Goal: Information Seeking & Learning: Understand process/instructions

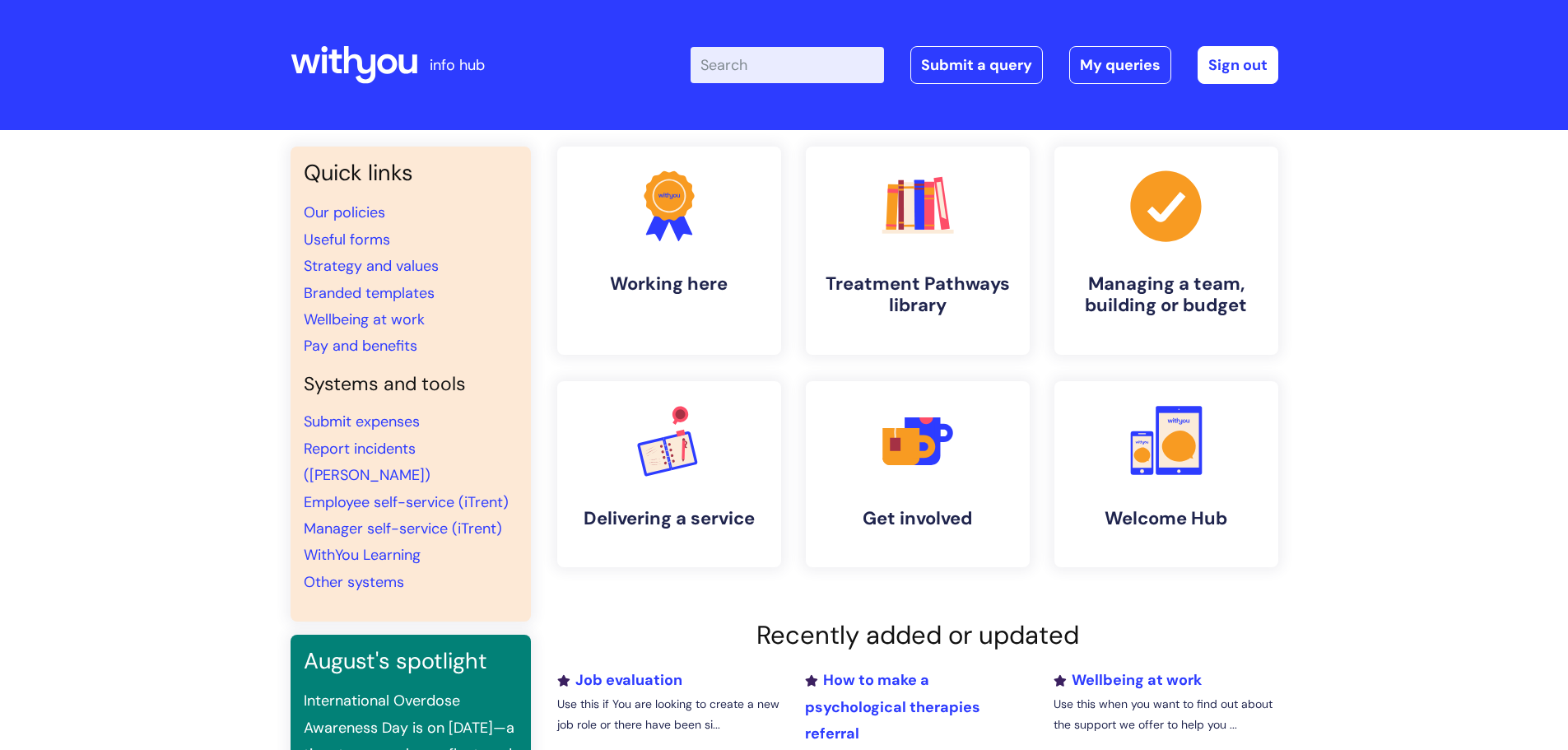
click at [742, 62] on input "Enter your search term here..." at bounding box center [787, 65] width 194 height 37
type input "j"
click at [1138, 292] on h4 "Managing a team, building or budget" at bounding box center [1166, 295] width 201 height 45
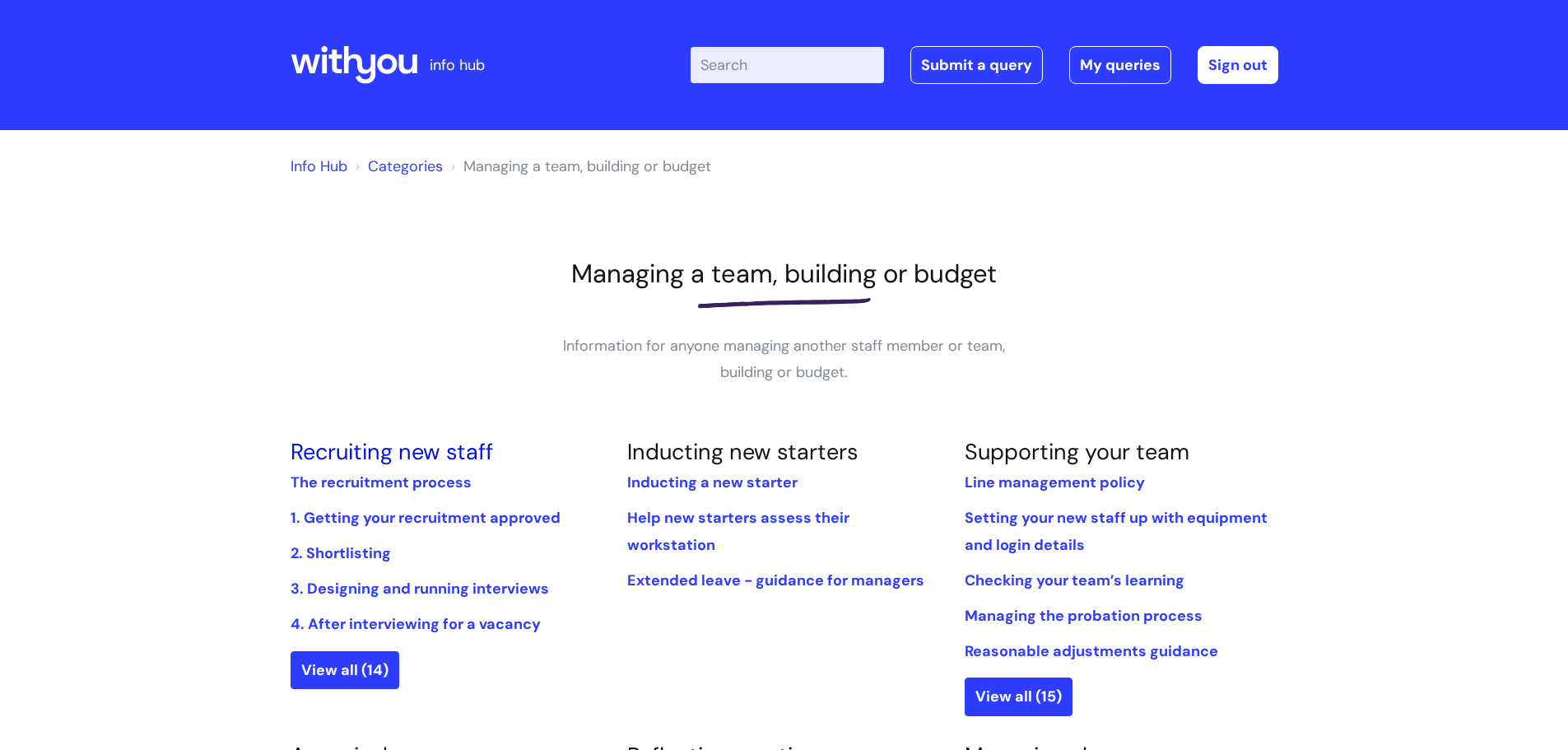
click at [413, 453] on link "Recruiting new staff" at bounding box center [392, 451] width 202 height 29
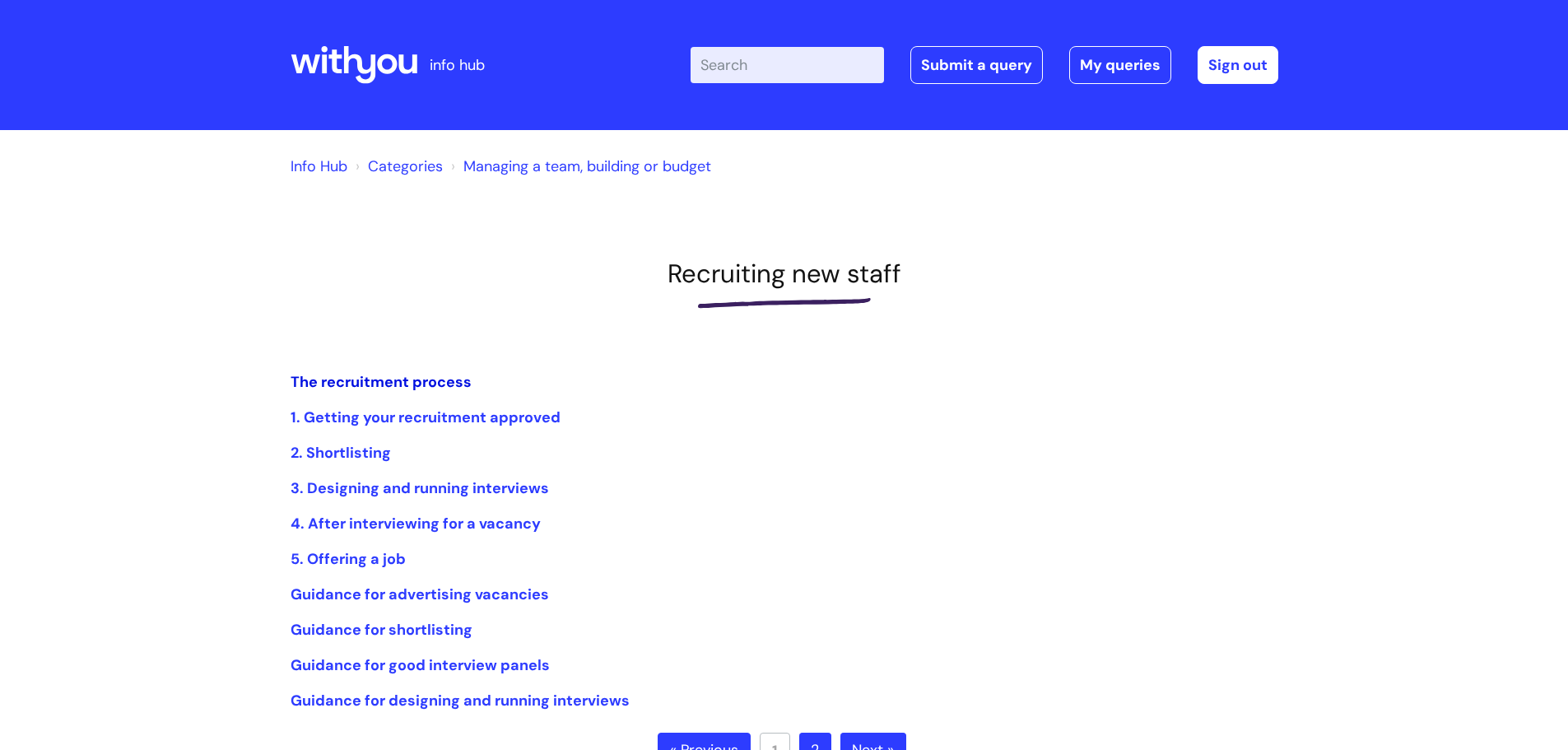
click at [375, 379] on link "The recruitment process" at bounding box center [381, 382] width 181 height 20
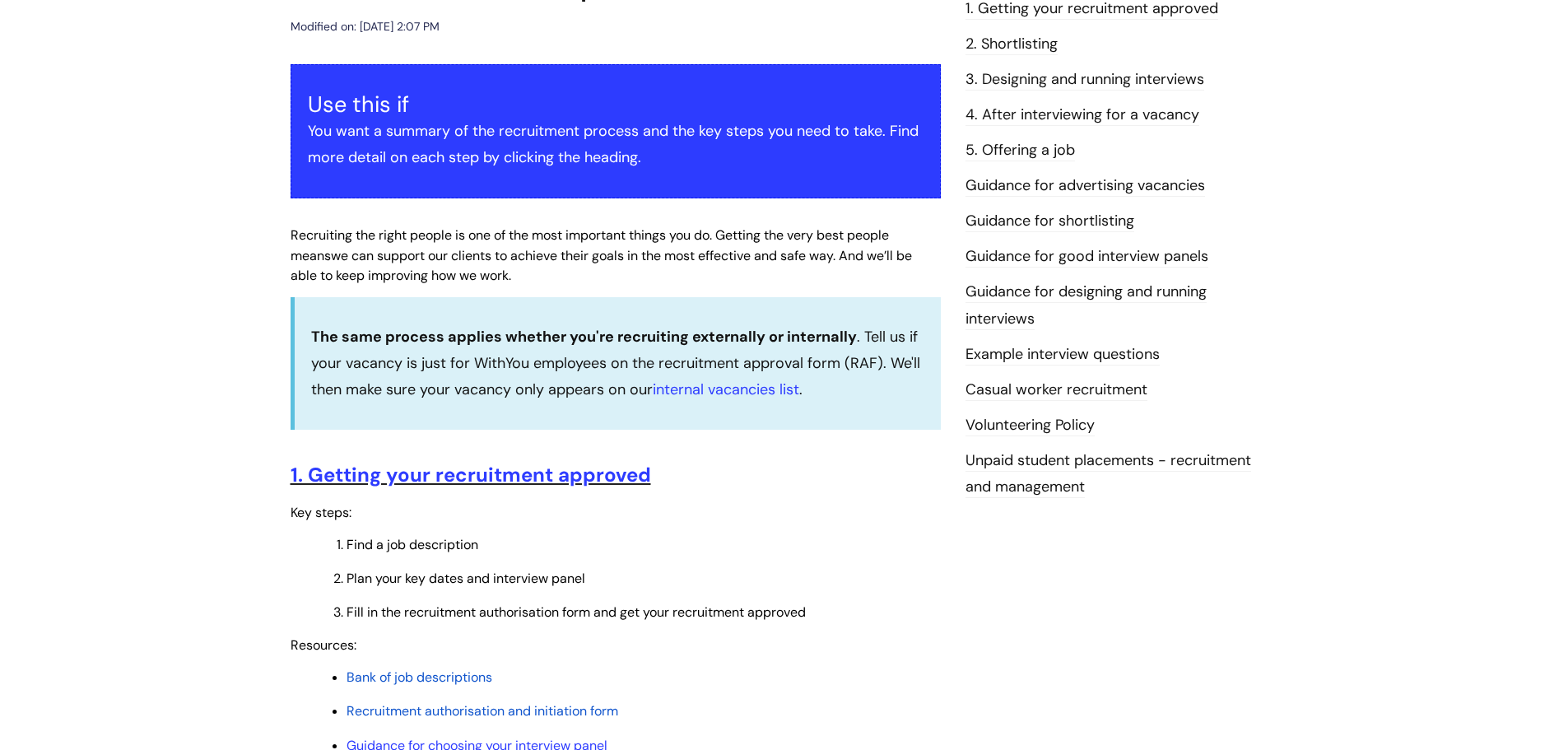
scroll to position [411, 0]
